Goal: Information Seeking & Learning: Learn about a topic

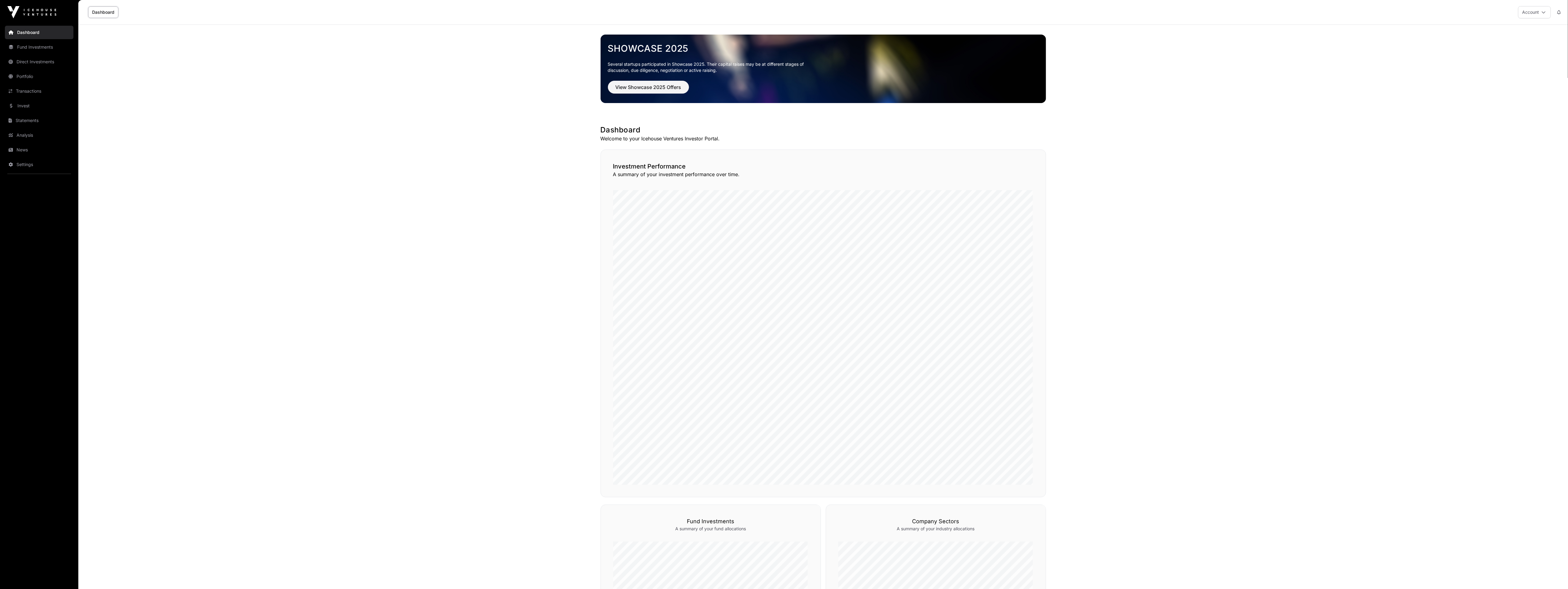
click at [23, 58] on link "Direct Investments" at bounding box center [39, 61] width 69 height 13
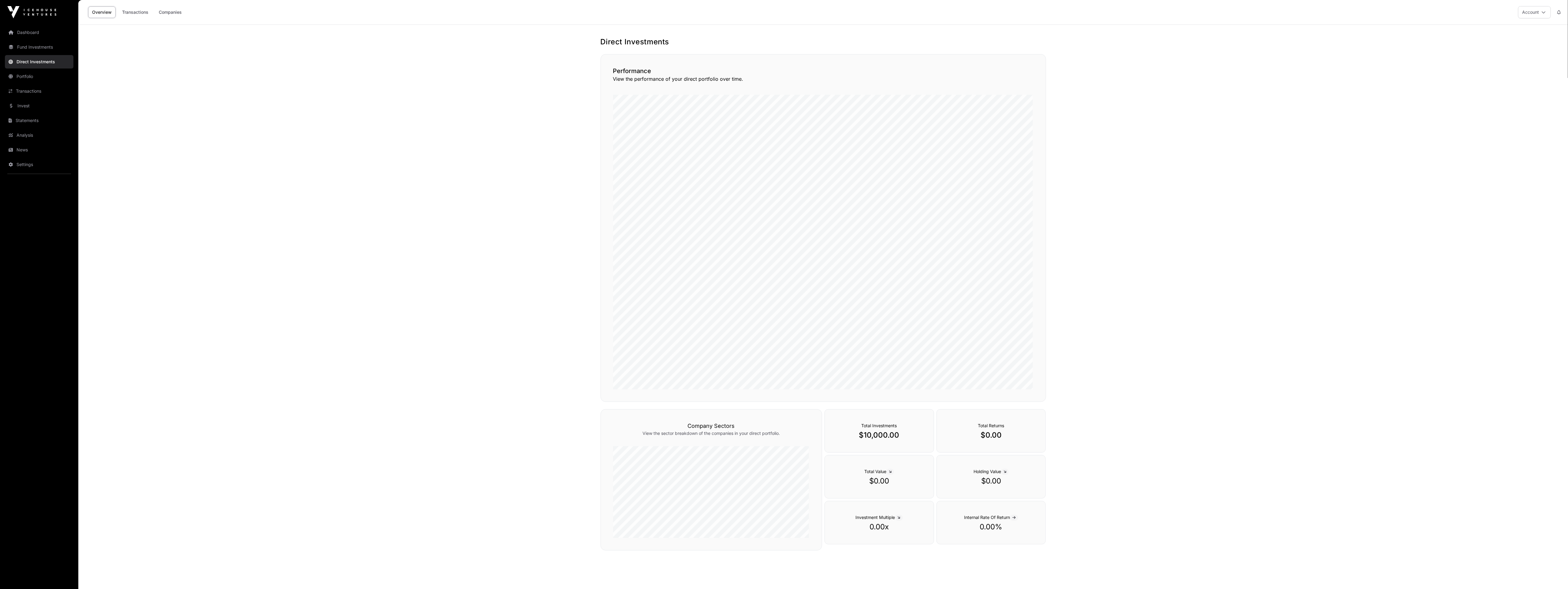
scroll to position [25, 0]
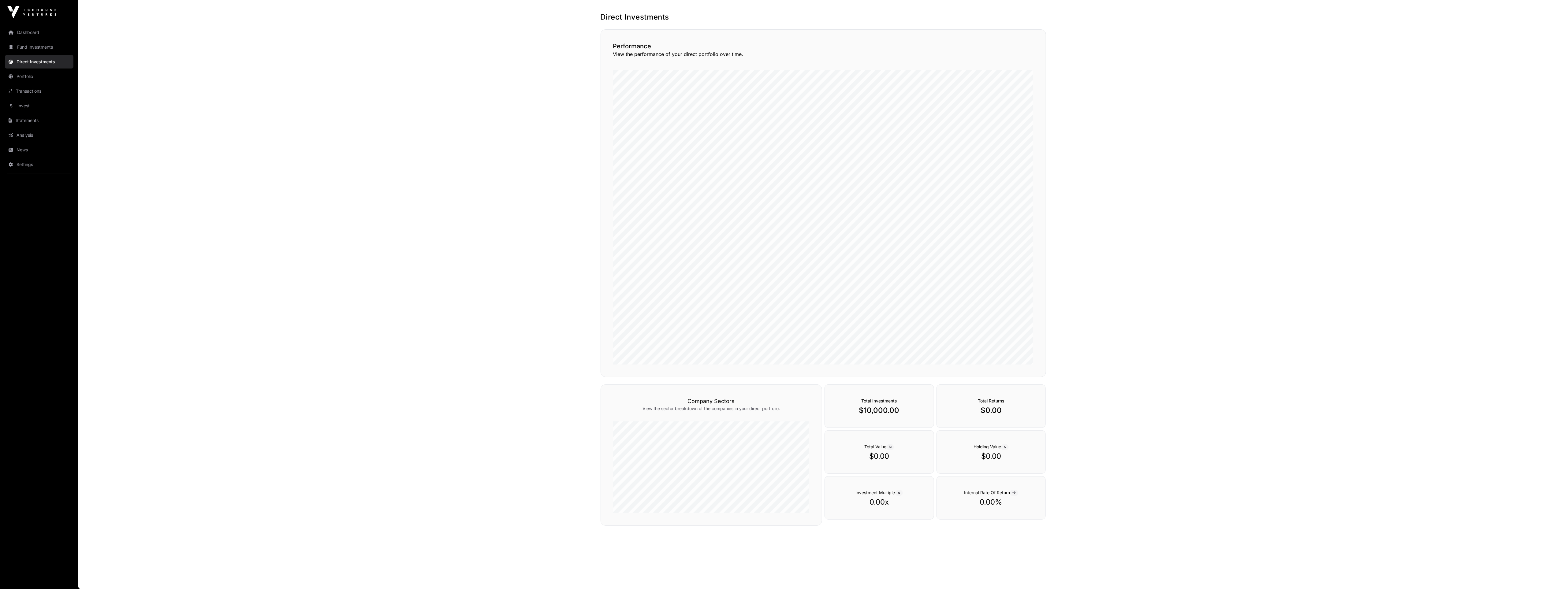
click at [35, 73] on link "Portfolio" at bounding box center [39, 77] width 69 height 13
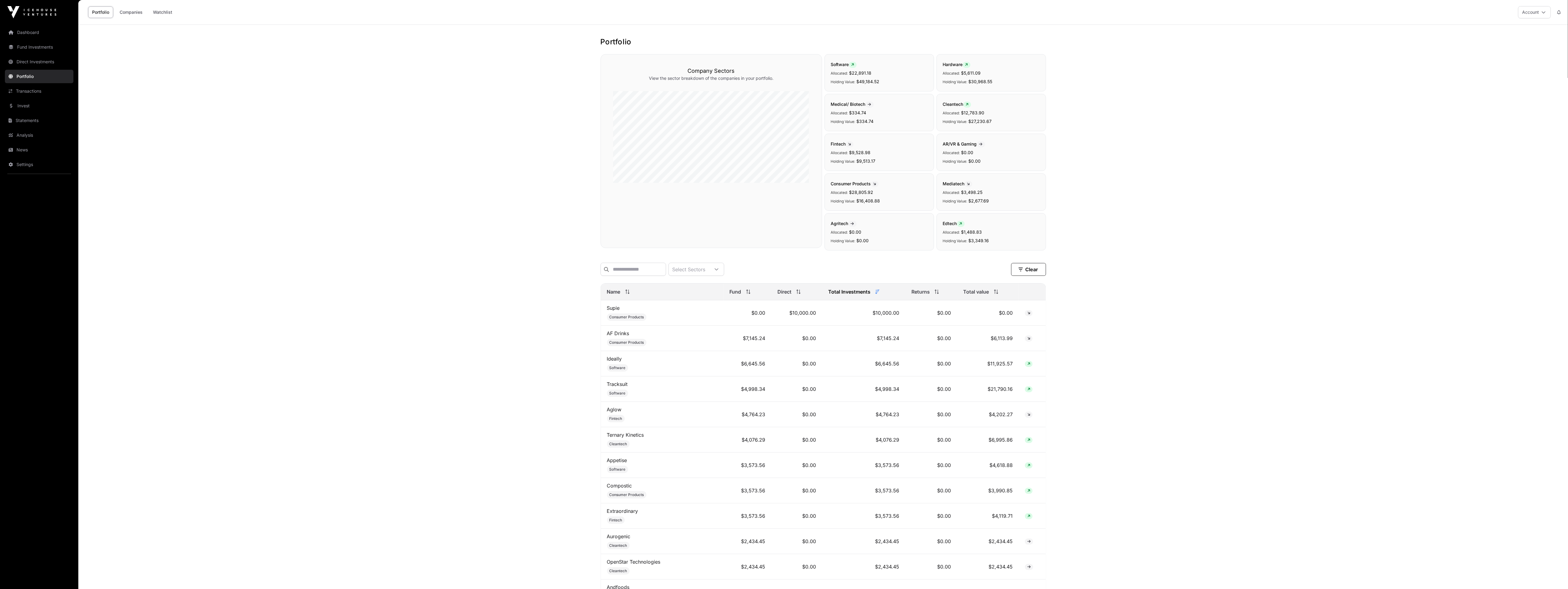
click at [52, 48] on link "Fund Investments" at bounding box center [39, 47] width 69 height 13
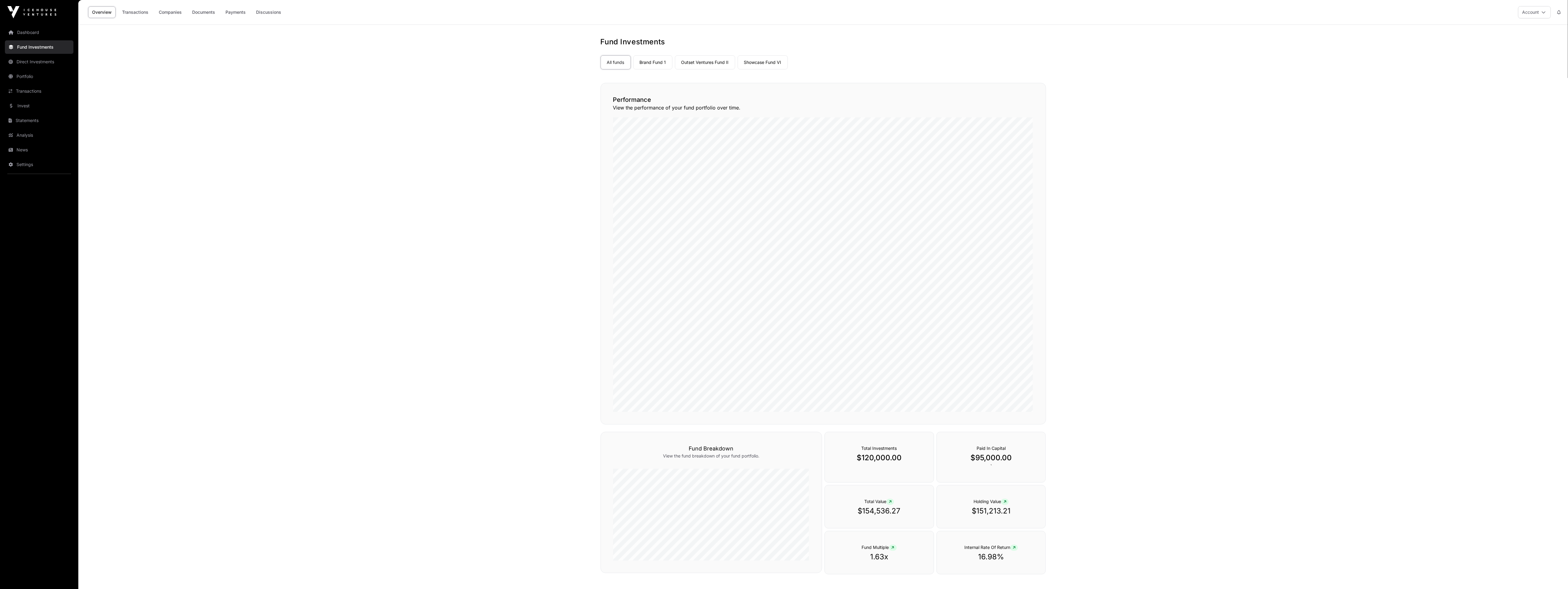
click at [657, 55] on link "Brand Fund 1" at bounding box center [653, 62] width 39 height 14
click at [656, 58] on link "Brand Fund 1" at bounding box center [653, 62] width 39 height 14
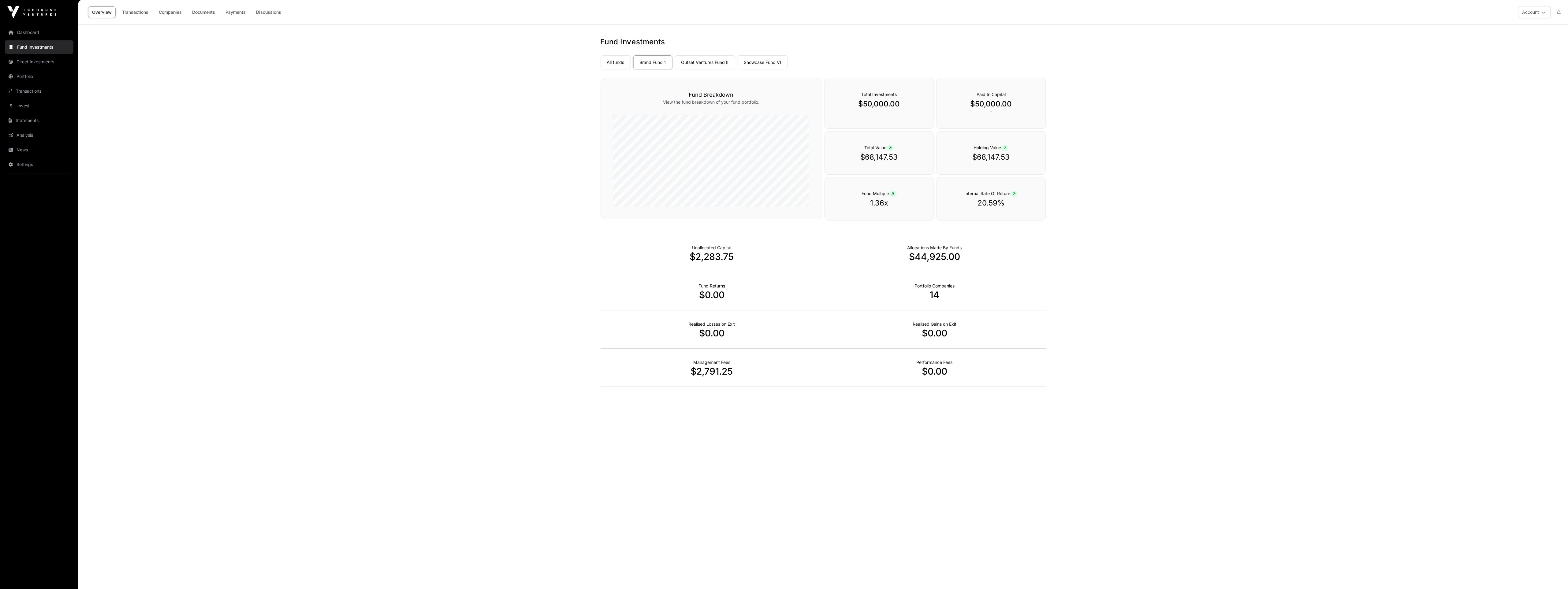
click at [705, 61] on link "Outset Ventures Fund II" at bounding box center [705, 62] width 60 height 14
click at [768, 64] on link "Showcase Fund VI" at bounding box center [763, 62] width 50 height 14
click at [1006, 146] on icon at bounding box center [1005, 148] width 3 height 4
click at [1087, 164] on main "Fund Investments All funds Brand Fund 1 Outset Ventures Fund II Showcase Fund V…" at bounding box center [823, 319] width 1489 height 589
click at [649, 61] on link "Brand Fund 1" at bounding box center [653, 62] width 39 height 14
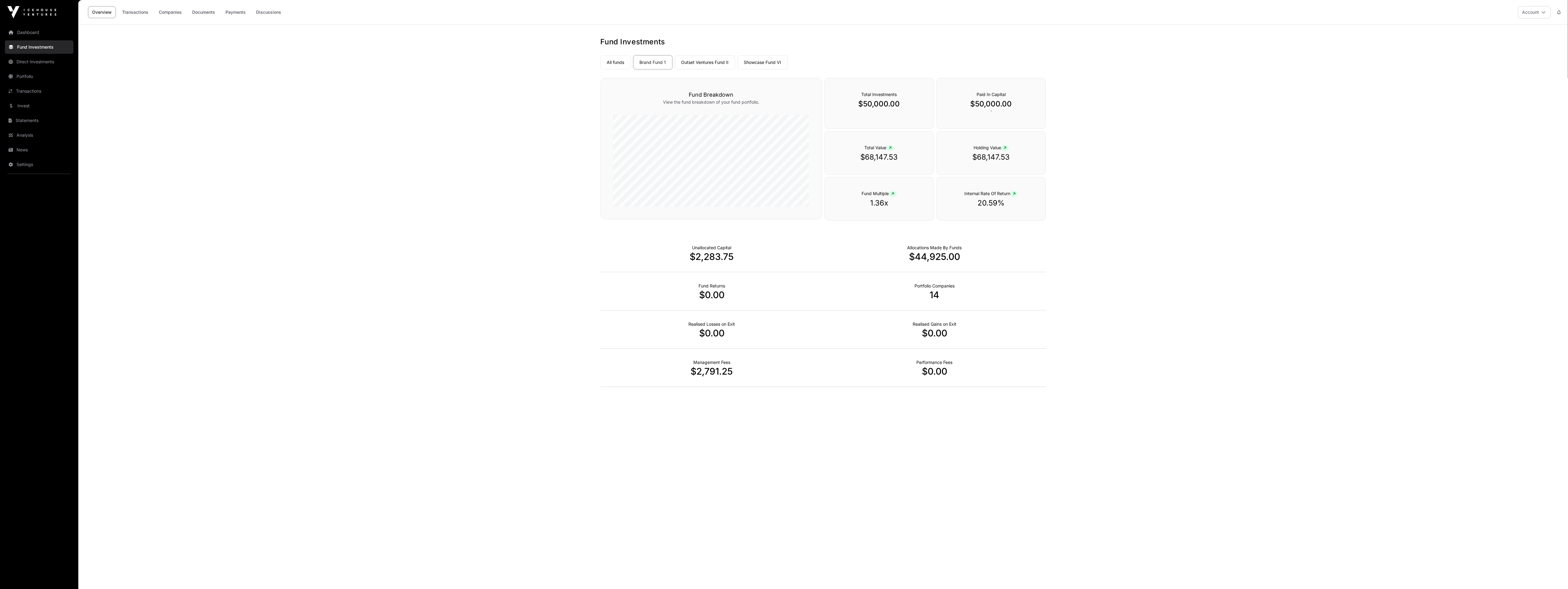
click at [698, 57] on link "Outset Ventures Fund II" at bounding box center [705, 62] width 60 height 14
click at [30, 34] on link "Dashboard" at bounding box center [39, 32] width 69 height 13
